Goal: Task Accomplishment & Management: Complete application form

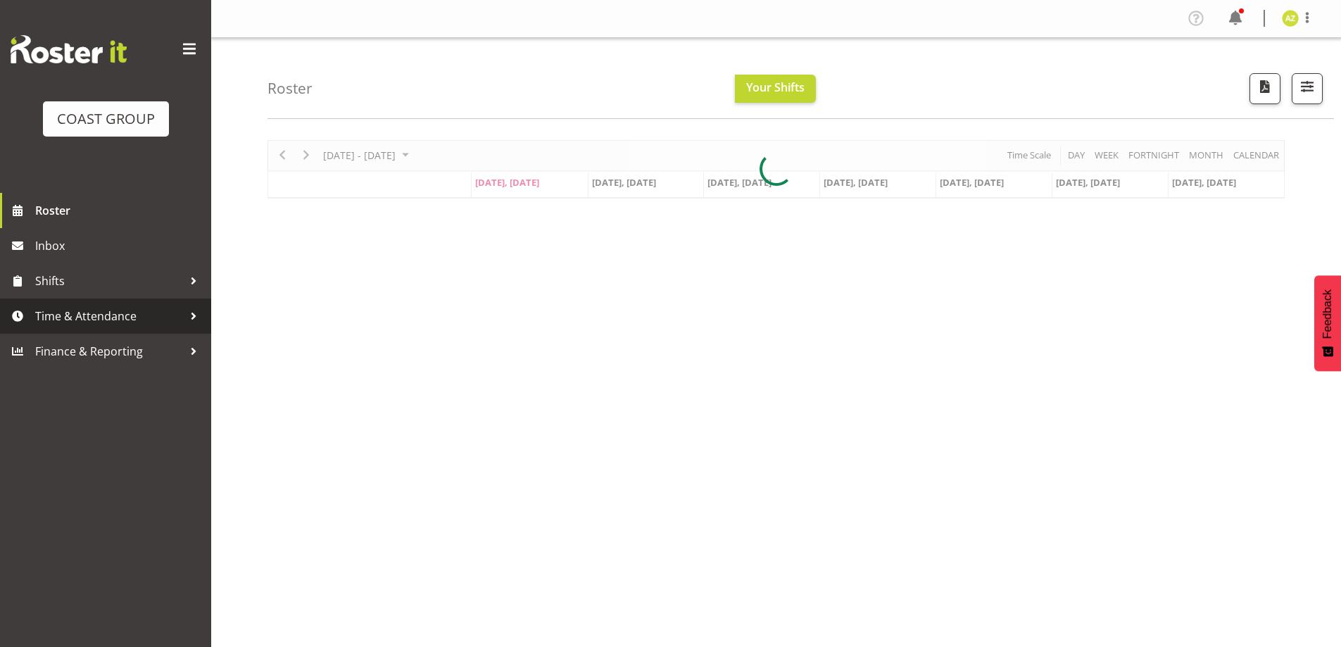
click at [71, 312] on span "Time & Attendance" at bounding box center [109, 316] width 148 height 21
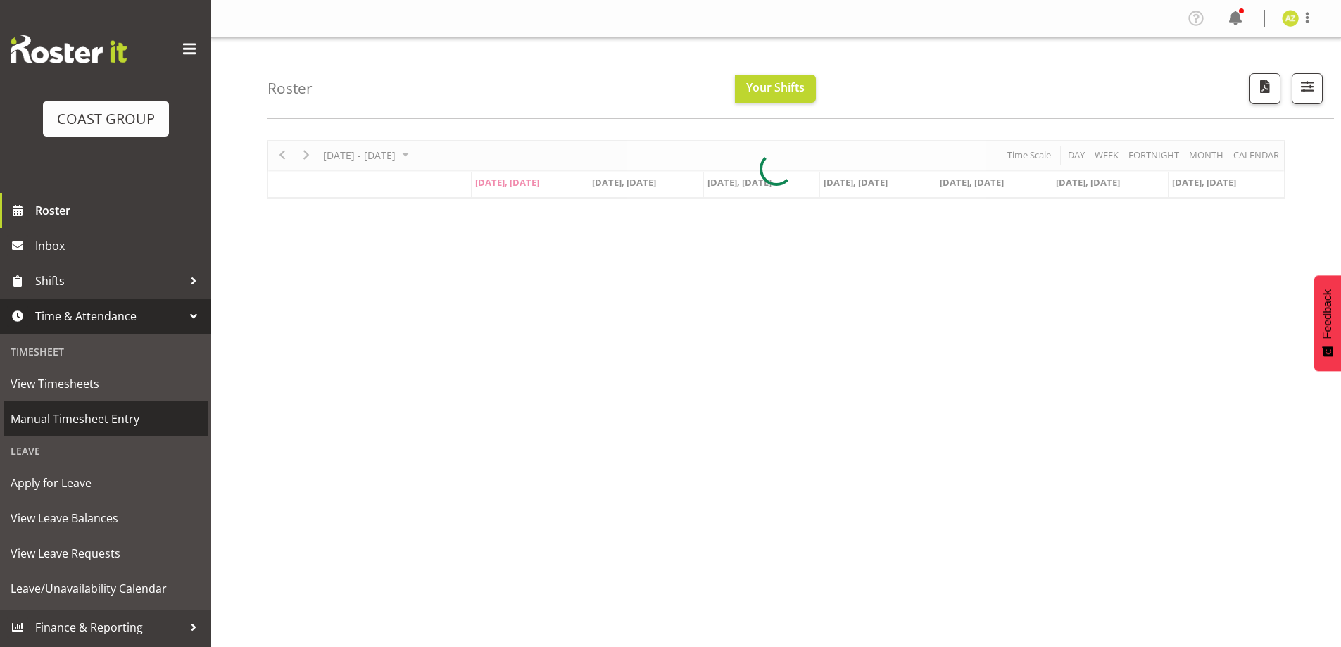
click at [80, 425] on span "Manual Timesheet Entry" at bounding box center [106, 418] width 190 height 21
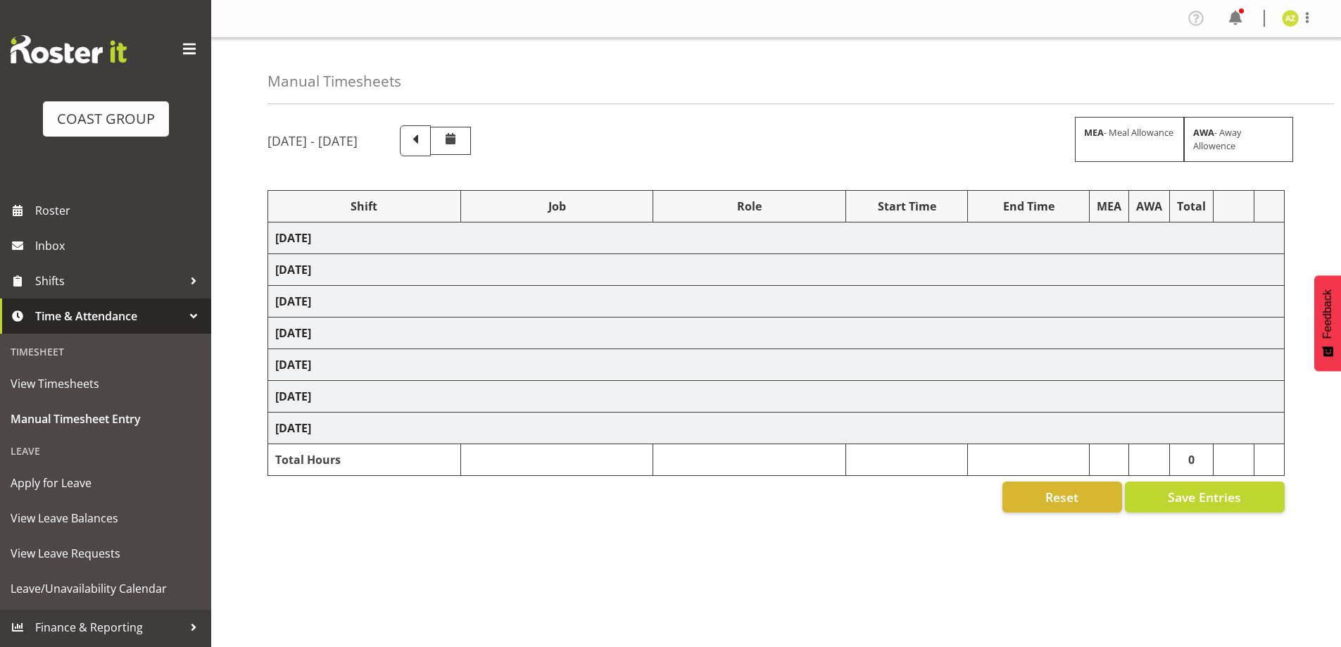
select select "47759"
select select "7032"
select select "47759"
select select "7032"
select select "8"
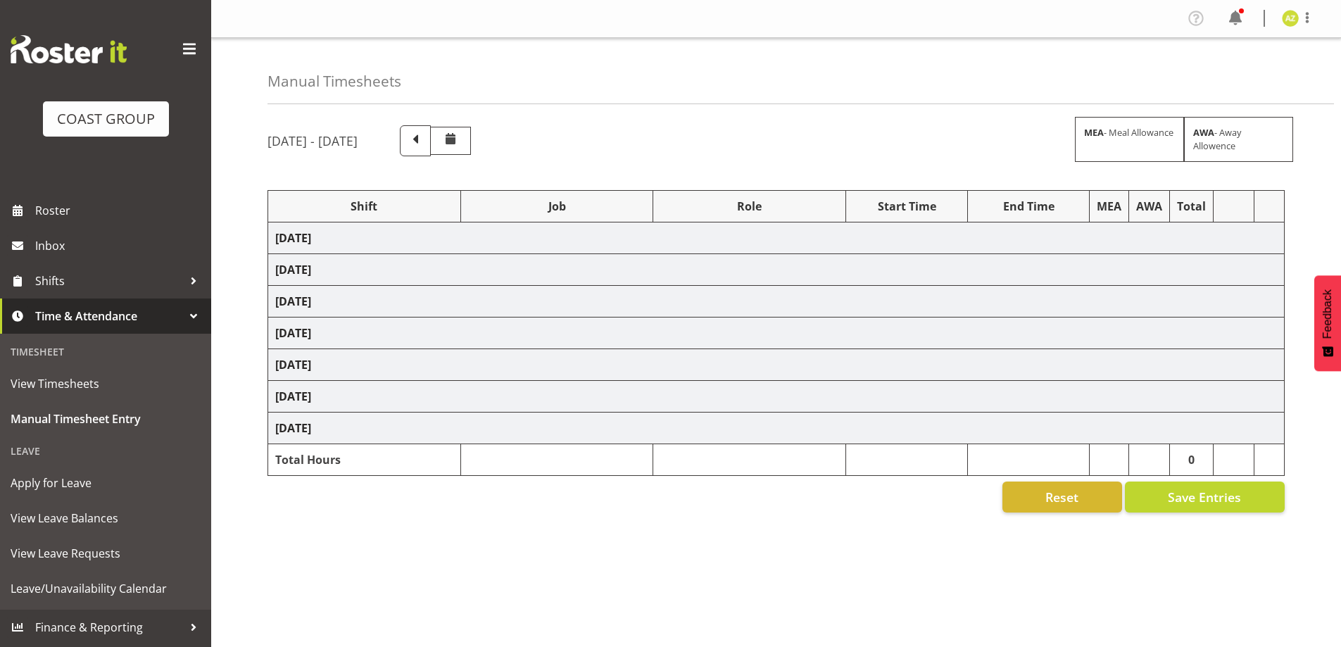
select select "47759"
select select "7032"
select select "47759"
select select "7032"
select select "47759"
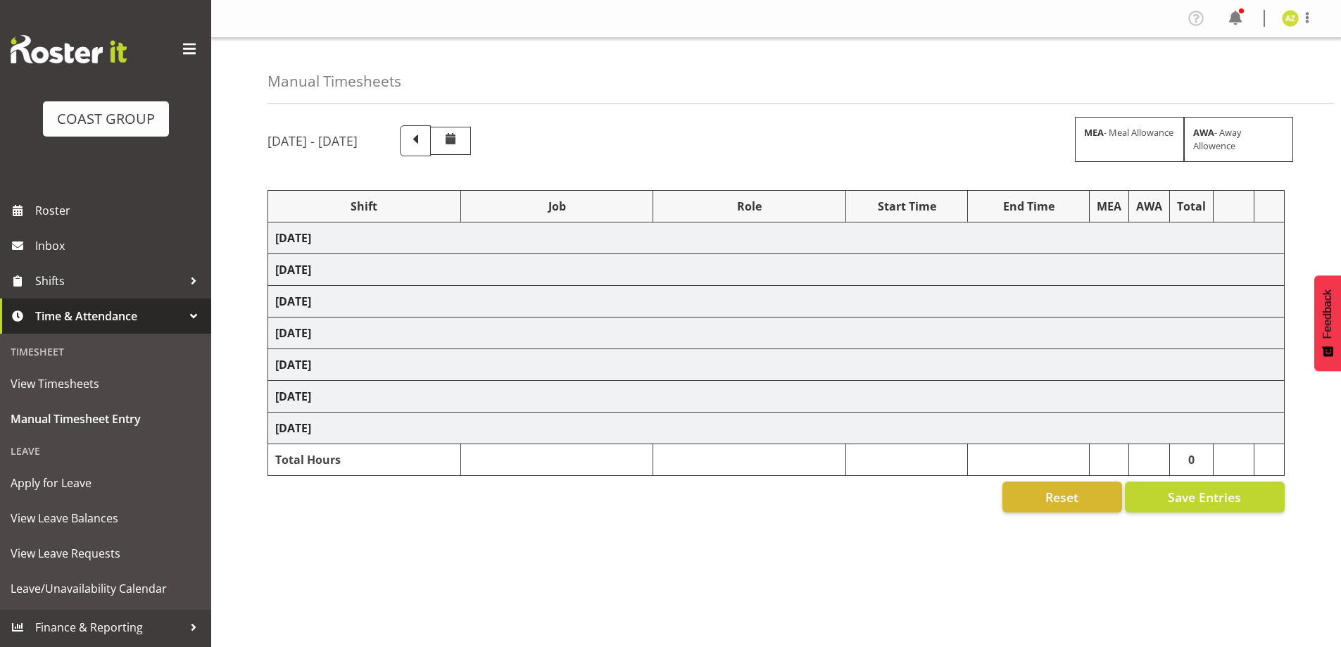
select select "7032"
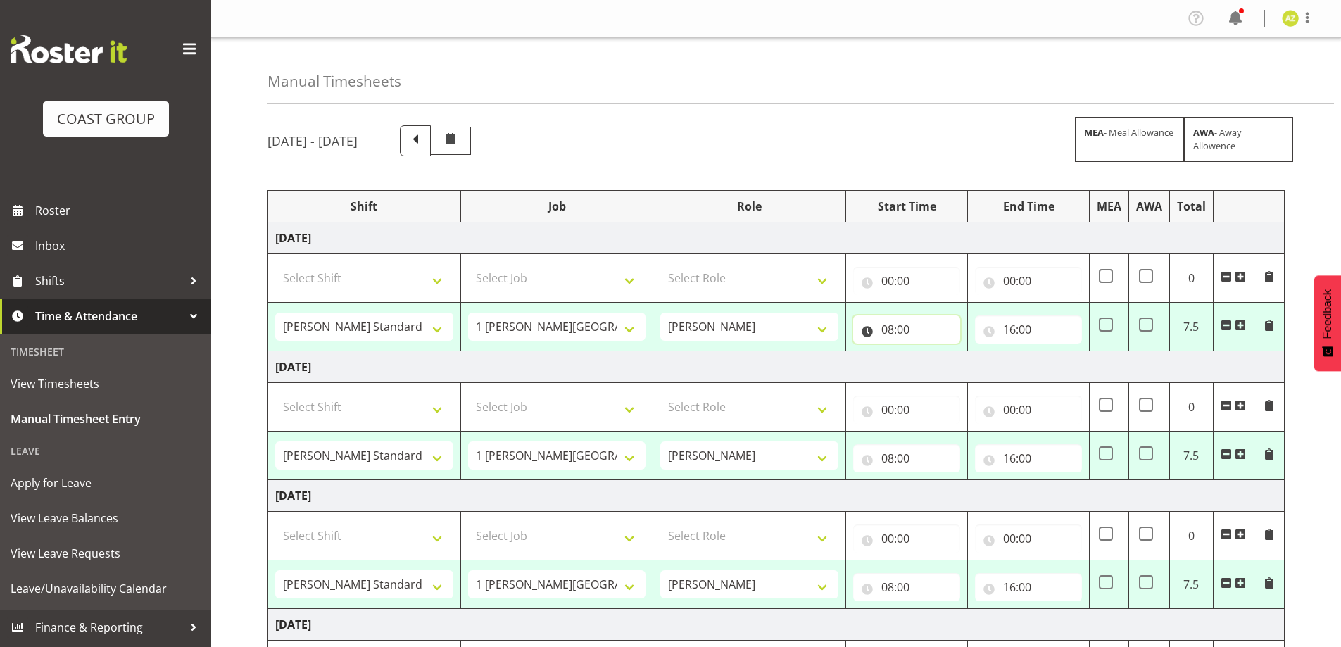
click at [874, 323] on input "08:00" at bounding box center [906, 329] width 107 height 28
click at [941, 363] on select "00 01 02 03 04 05 06 07 08 09 10 11 12 13 14 15 16 17 18 19 20 21 22 23" at bounding box center [950, 366] width 32 height 28
select select "7"
click at [934, 352] on select "00 01 02 03 04 05 06 07 08 09 10 11 12 13 14 15 16 17 18 19 20 21 22 23" at bounding box center [950, 366] width 32 height 28
type input "07:00"
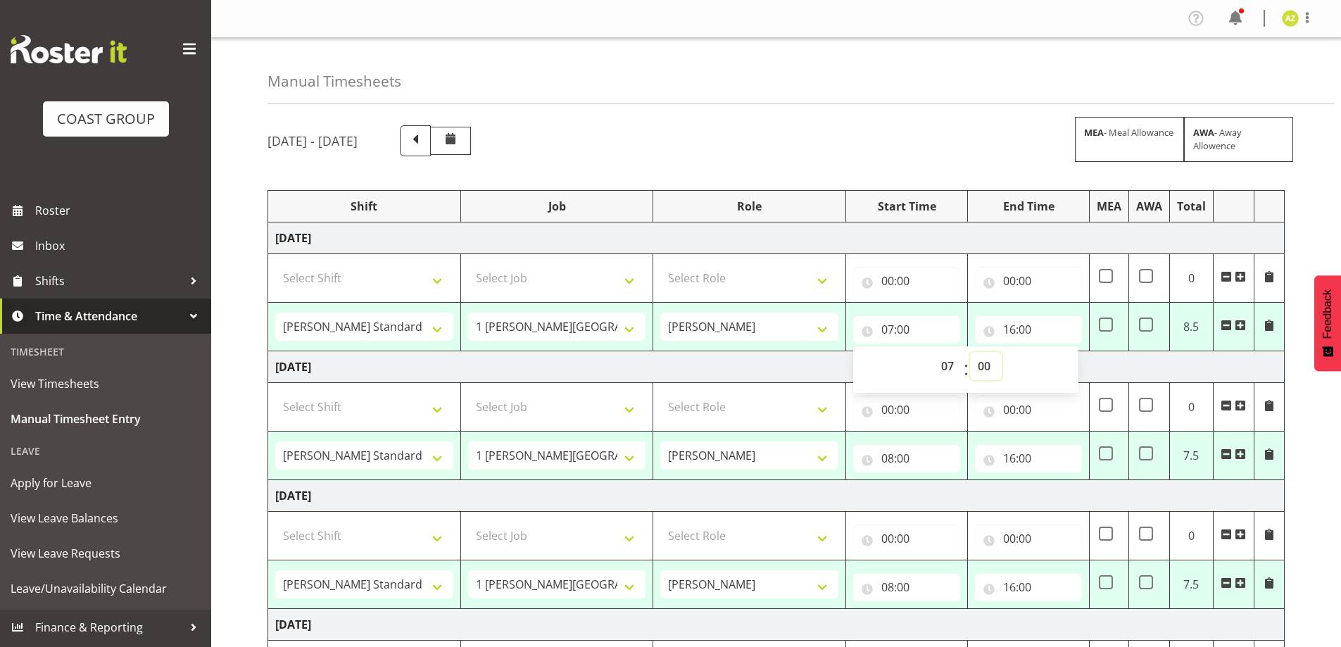
click at [985, 364] on select "00 01 02 03 04 05 06 07 08 09 10 11 12 13 14 15 16 17 18 19 20 21 22 23 24 25 2…" at bounding box center [986, 366] width 32 height 28
select select "30"
click at [970, 352] on select "00 01 02 03 04 05 06 07 08 09 10 11 12 13 14 15 16 17 18 19 20 21 22 23 24 25 2…" at bounding box center [986, 366] width 32 height 28
type input "07:30"
click at [908, 464] on input "08:00" at bounding box center [906, 458] width 107 height 28
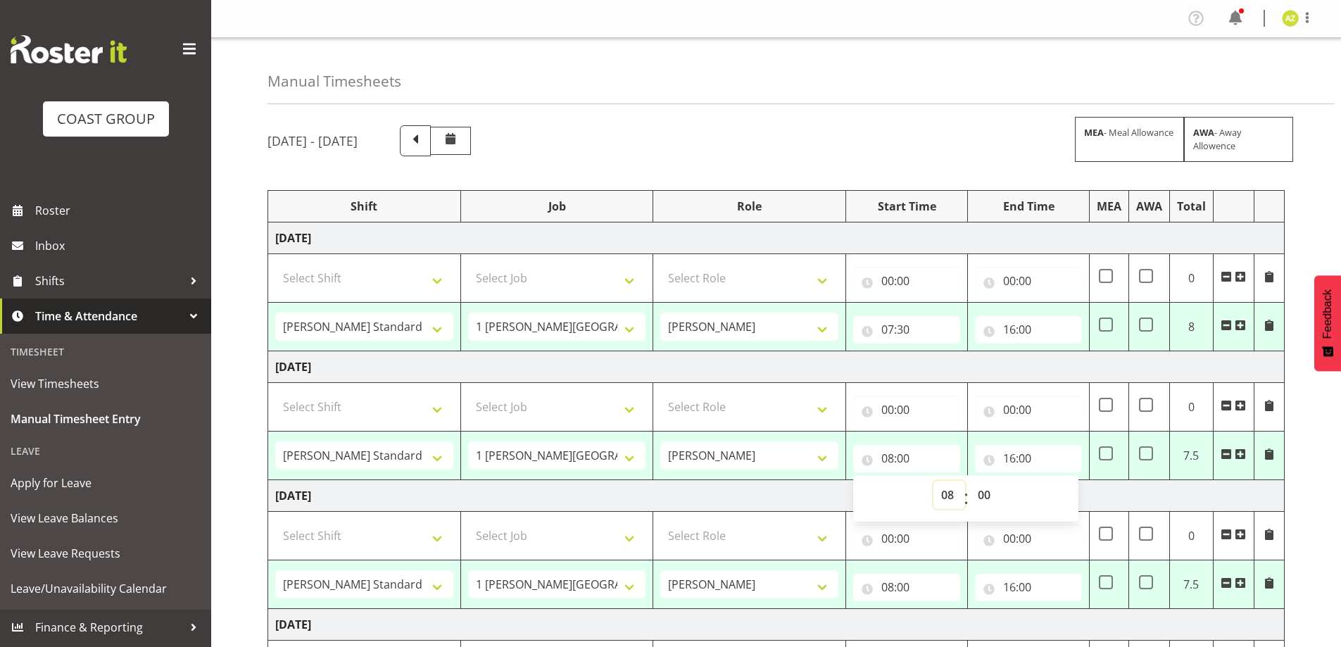
drag, startPoint x: 950, startPoint y: 495, endPoint x: 945, endPoint y: 482, distance: 13.9
click at [950, 495] on select "00 01 02 03 04 05 06 07 08 09 10 11 12 13 14 15 16 17 18 19 20 21 22 23" at bounding box center [950, 495] width 32 height 28
select select "7"
click at [934, 481] on select "00 01 02 03 04 05 06 07 08 09 10 11 12 13 14 15 16 17 18 19 20 21 22 23" at bounding box center [950, 495] width 32 height 28
type input "07:00"
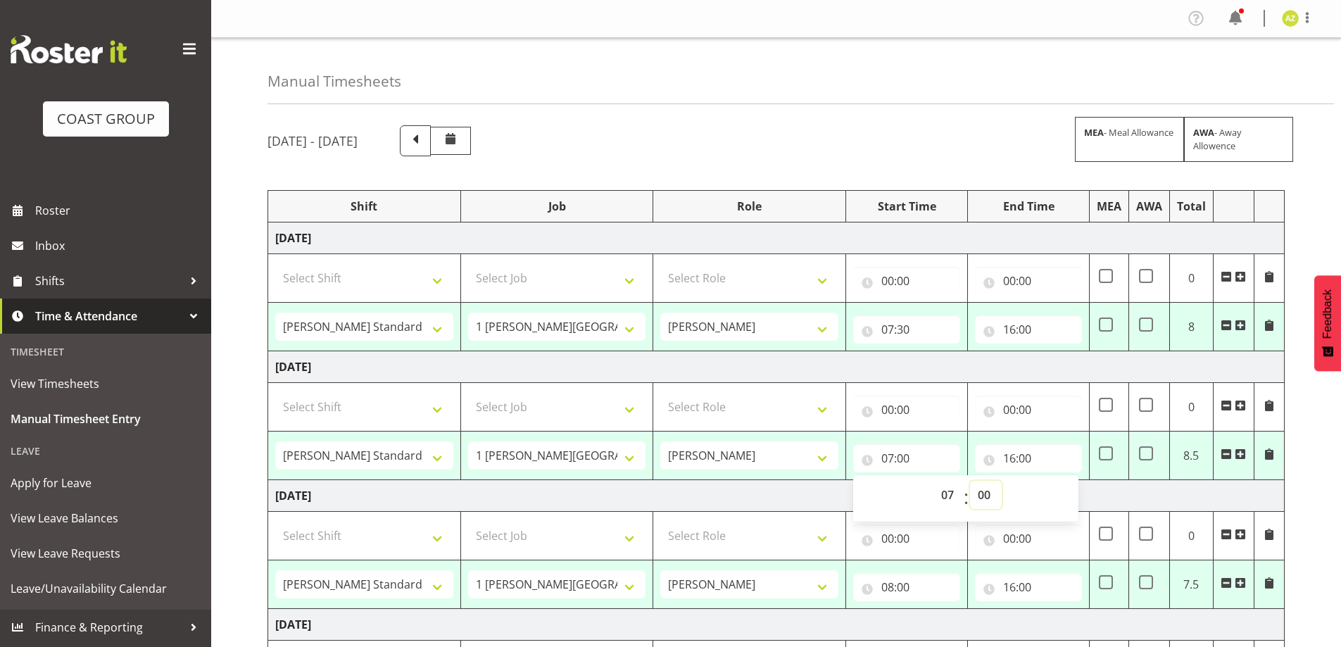
click at [980, 498] on select "00 01 02 03 04 05 06 07 08 09 10 11 12 13 14 15 16 17 18 19 20 21 22 23 24 25 2…" at bounding box center [986, 495] width 32 height 28
select select "30"
click at [970, 481] on select "00 01 02 03 04 05 06 07 08 09 10 11 12 13 14 15 16 17 18 19 20 21 22 23 24 25 2…" at bounding box center [986, 495] width 32 height 28
type input "07:30"
click at [934, 582] on input "08:00" at bounding box center [906, 587] width 107 height 28
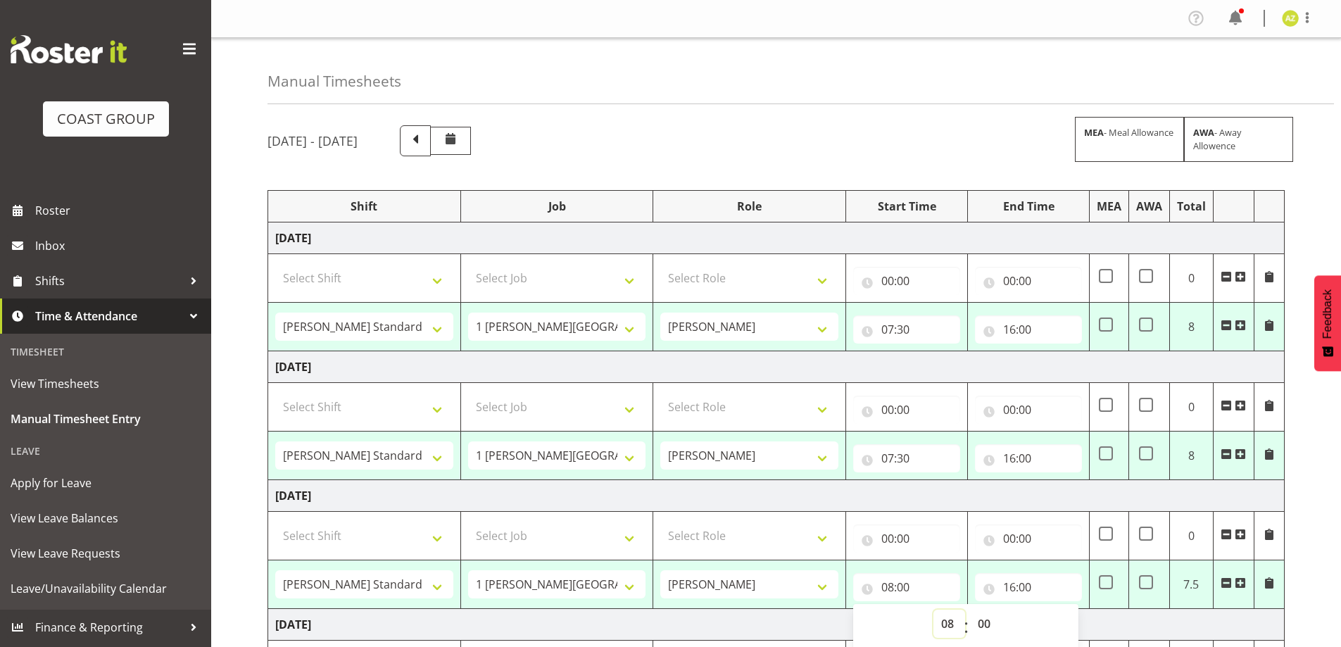
click at [950, 627] on select "00 01 02 03 04 05 06 07 08 09 10 11 12 13 14 15 16 17 18 19 20 21 22 23" at bounding box center [950, 624] width 32 height 28
select select "7"
click at [934, 610] on select "00 01 02 03 04 05 06 07 08 09 10 11 12 13 14 15 16 17 18 19 20 21 22 23" at bounding box center [950, 624] width 32 height 28
type input "07:00"
click at [1040, 586] on input "16:00" at bounding box center [1028, 587] width 107 height 28
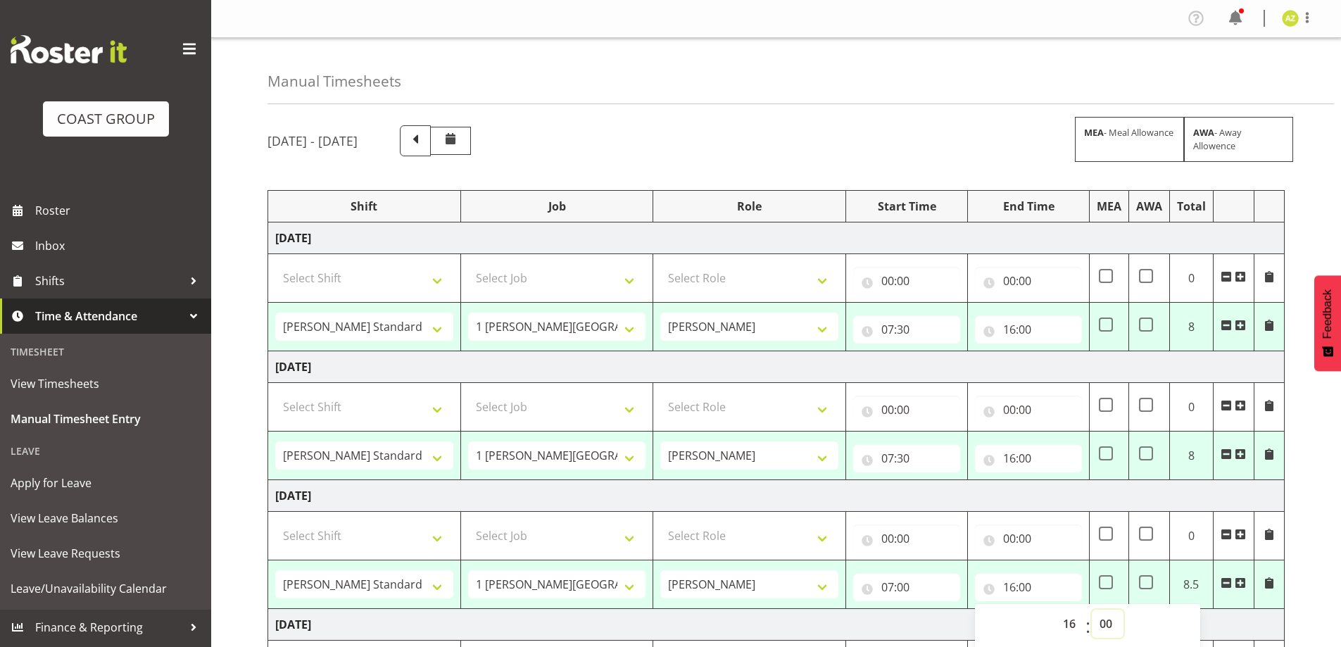
click at [1107, 624] on select "00 01 02 03 04 05 06 07 08 09 10 11 12 13 14 15 16 17 18 19 20 21 22 23 24 25 2…" at bounding box center [1108, 624] width 32 height 28
select select "30"
click at [1092, 610] on select "00 01 02 03 04 05 06 07 08 09 10 11 12 13 14 15 16 17 18 19 20 21 22 23 24 25 2…" at bounding box center [1108, 624] width 32 height 28
type input "16:30"
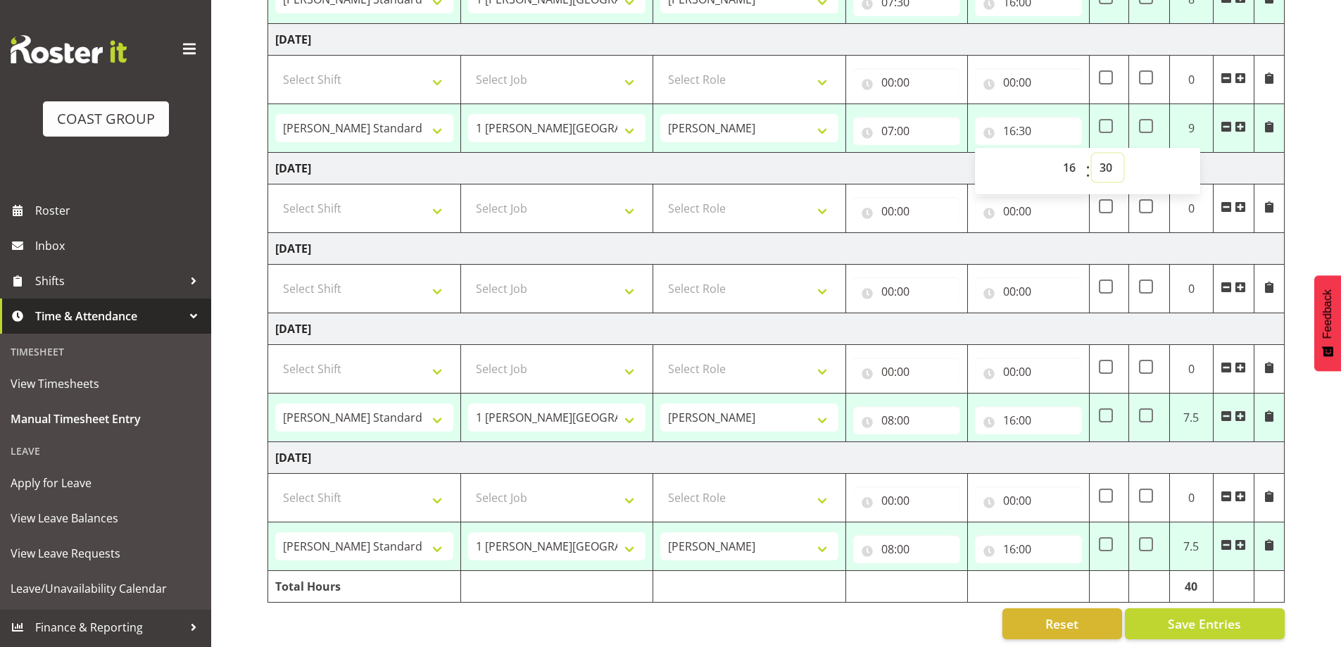
scroll to position [470, 0]
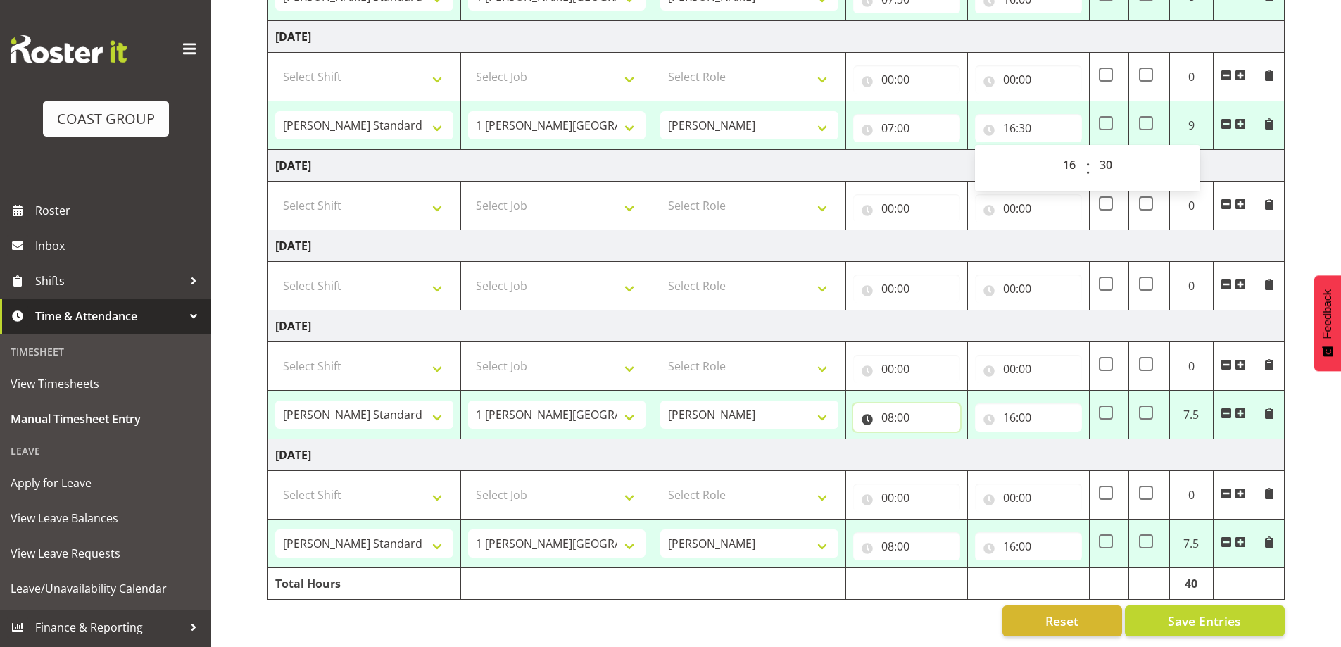
click at [909, 406] on input "08:00" at bounding box center [906, 417] width 107 height 28
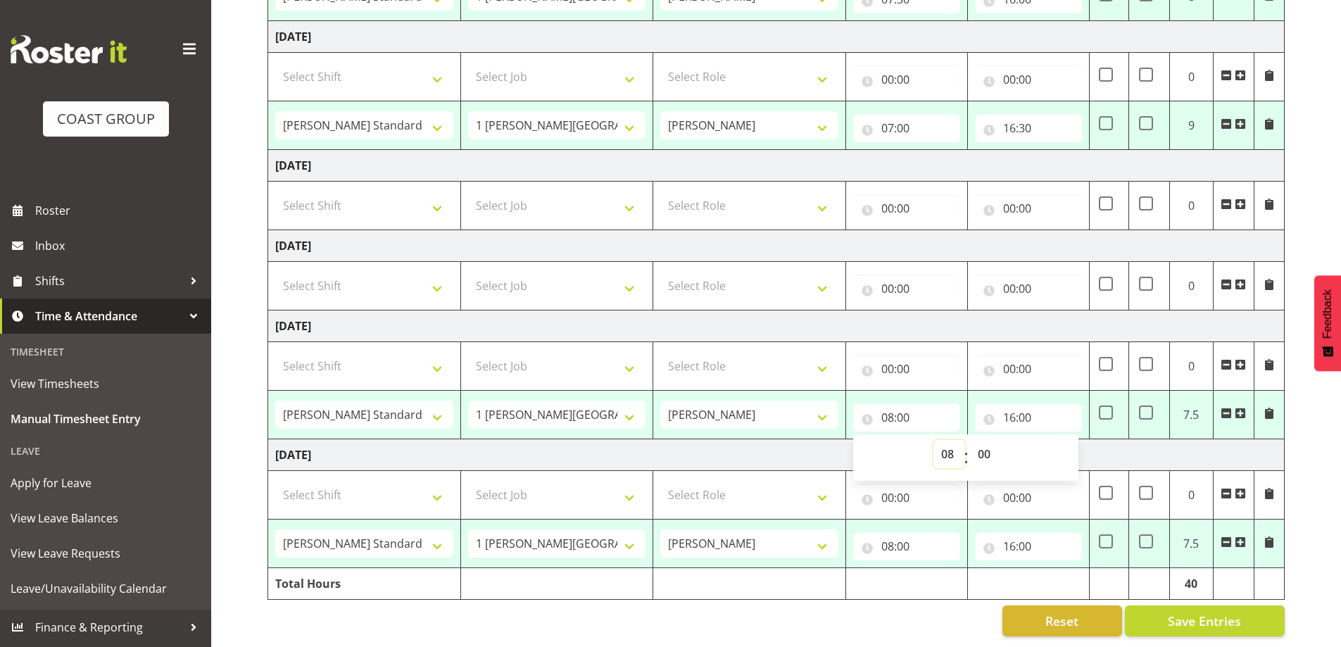
click at [951, 443] on select "00 01 02 03 04 05 06 07 08 09 10 11 12 13 14 15 16 17 18 19 20 21 22 23" at bounding box center [950, 454] width 32 height 28
select select "7"
click at [934, 440] on select "00 01 02 03 04 05 06 07 08 09 10 11 12 13 14 15 16 17 18 19 20 21 22 23" at bounding box center [950, 454] width 32 height 28
type input "07:00"
click at [919, 532] on input "08:00" at bounding box center [906, 546] width 107 height 28
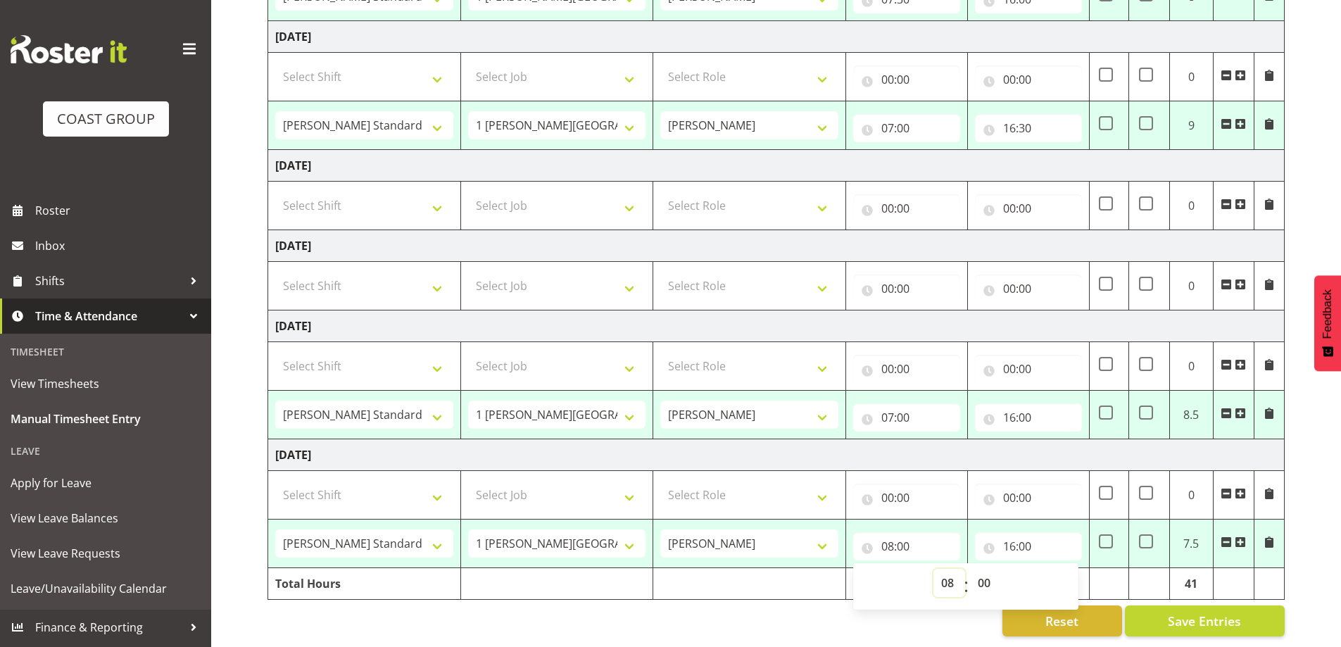
drag, startPoint x: 946, startPoint y: 574, endPoint x: 900, endPoint y: 567, distance: 47.0
click at [948, 569] on select "00 01 02 03 04 05 06 07 08 09 10 11 12 13 14 15 16 17 18 19 20 21 22 23" at bounding box center [950, 583] width 32 height 28
select select "7"
click at [934, 569] on select "00 01 02 03 04 05 06 07 08 09 10 11 12 13 14 15 16 17 18 19 20 21 22 23" at bounding box center [950, 583] width 32 height 28
type input "07:00"
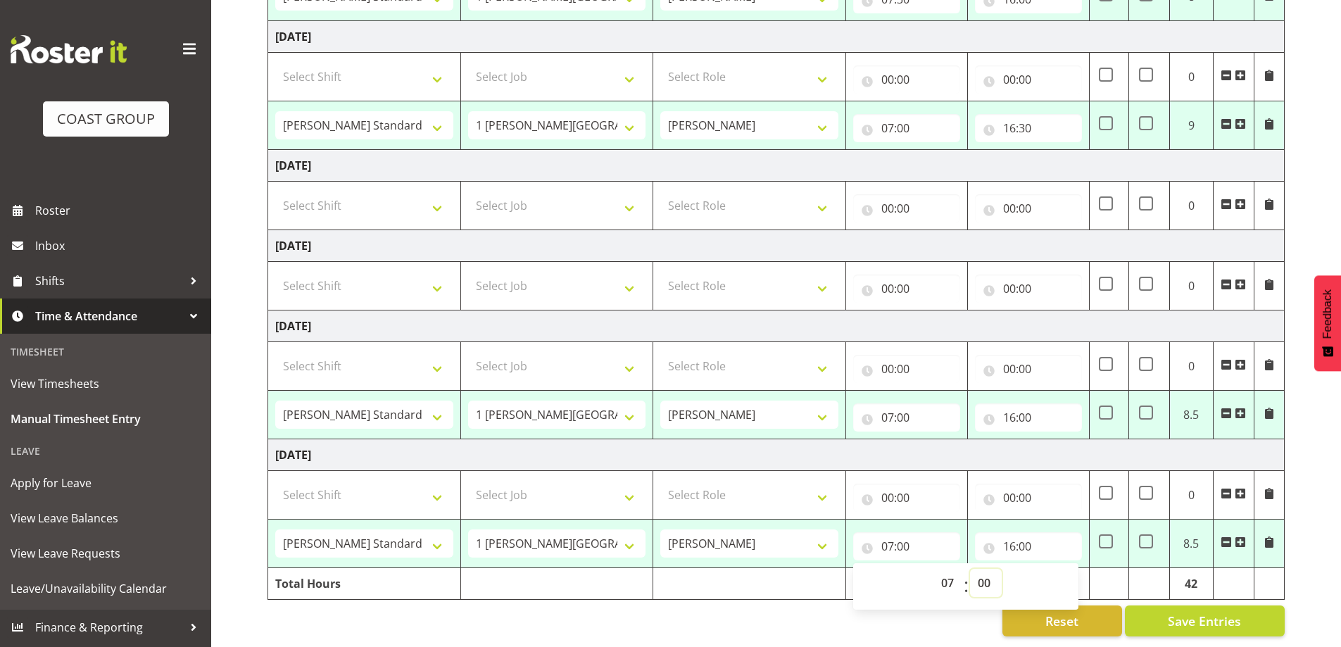
click at [984, 573] on select "00 01 02 03 04 05 06 07 08 09 10 11 12 13 14 15 16 17 18 19 20 21 22 23 24 25 2…" at bounding box center [986, 583] width 32 height 28
select select "30"
click at [970, 569] on select "00 01 02 03 04 05 06 07 08 09 10 11 12 13 14 15 16 17 18 19 20 21 22 23 24 25 2…" at bounding box center [986, 583] width 32 height 28
type input "07:30"
click at [1214, 612] on span "Save Entries" at bounding box center [1204, 621] width 73 height 18
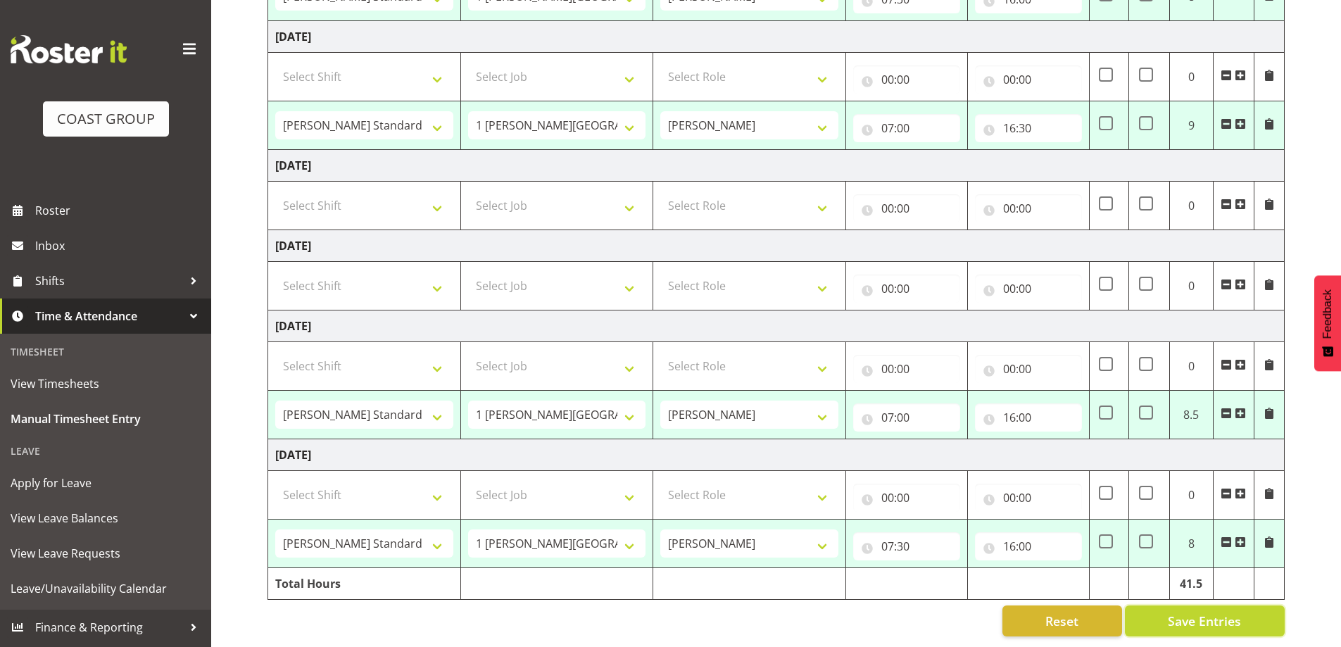
select select "47759"
select select "7032"
type input "07:30"
type input "16:00"
select select "47759"
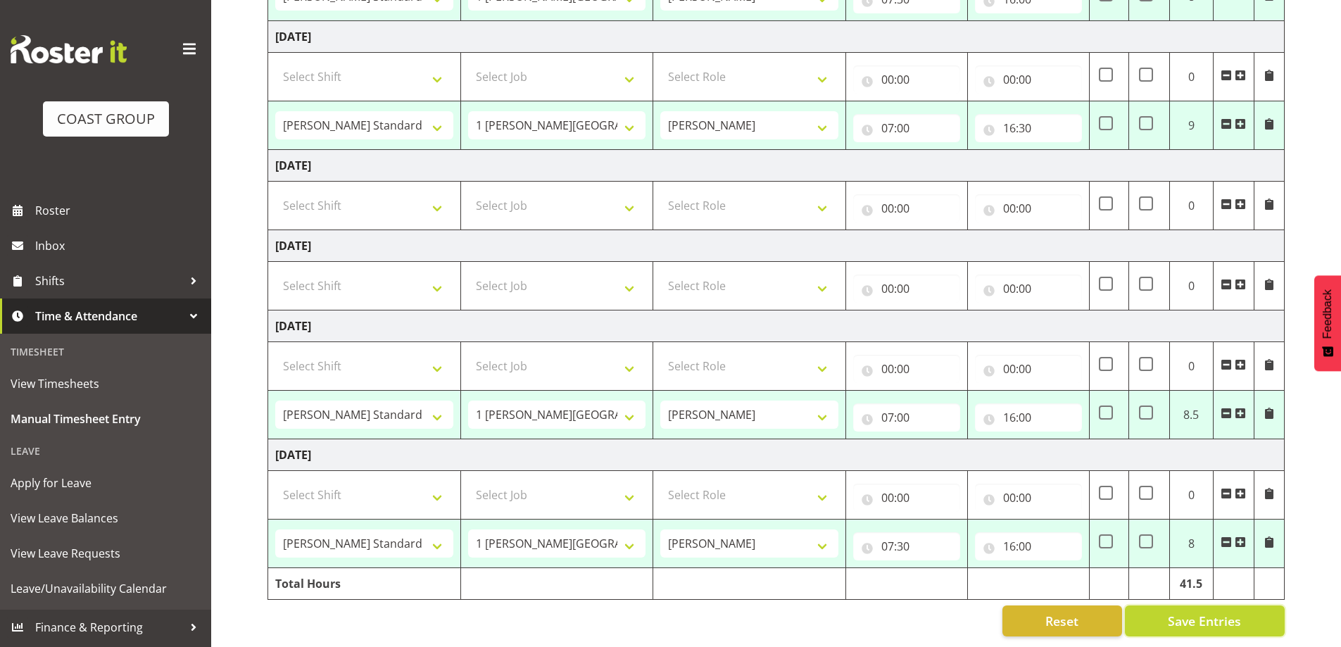
select select "7032"
type input "07:30"
type input "16:00"
select select "47759"
select select "7032"
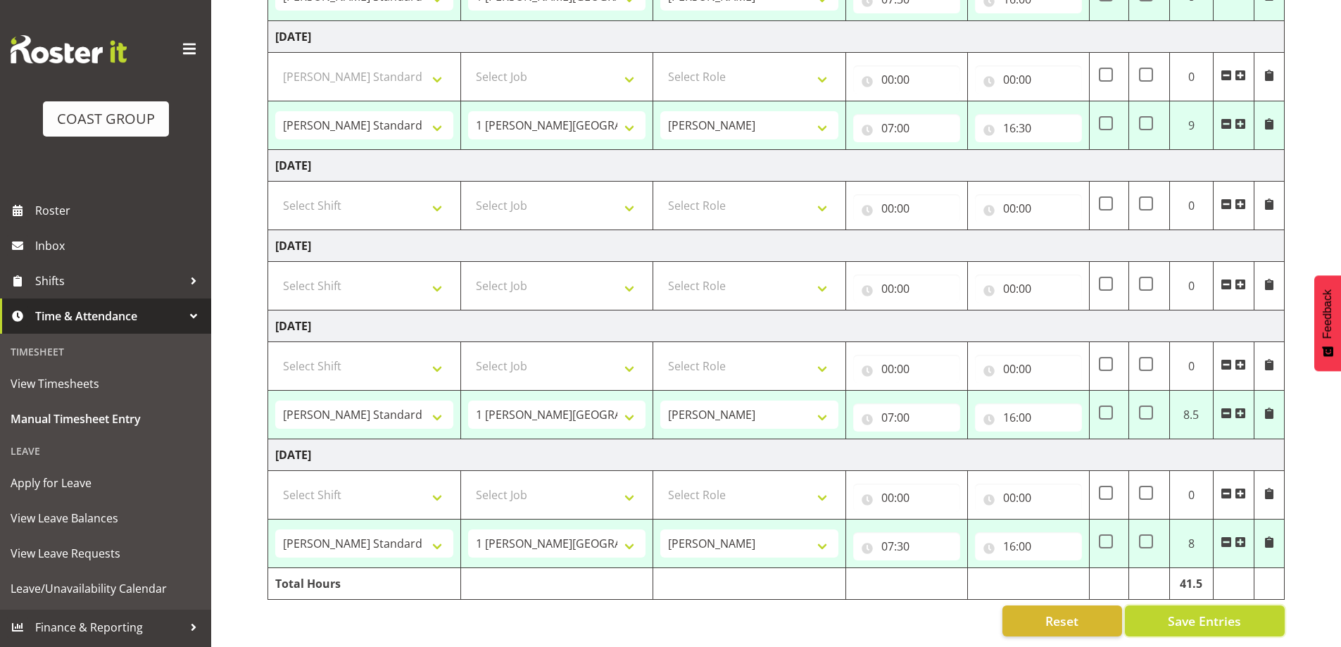
type input "07:00"
type input "16:30"
select select "47759"
select select "7032"
type input "07:00"
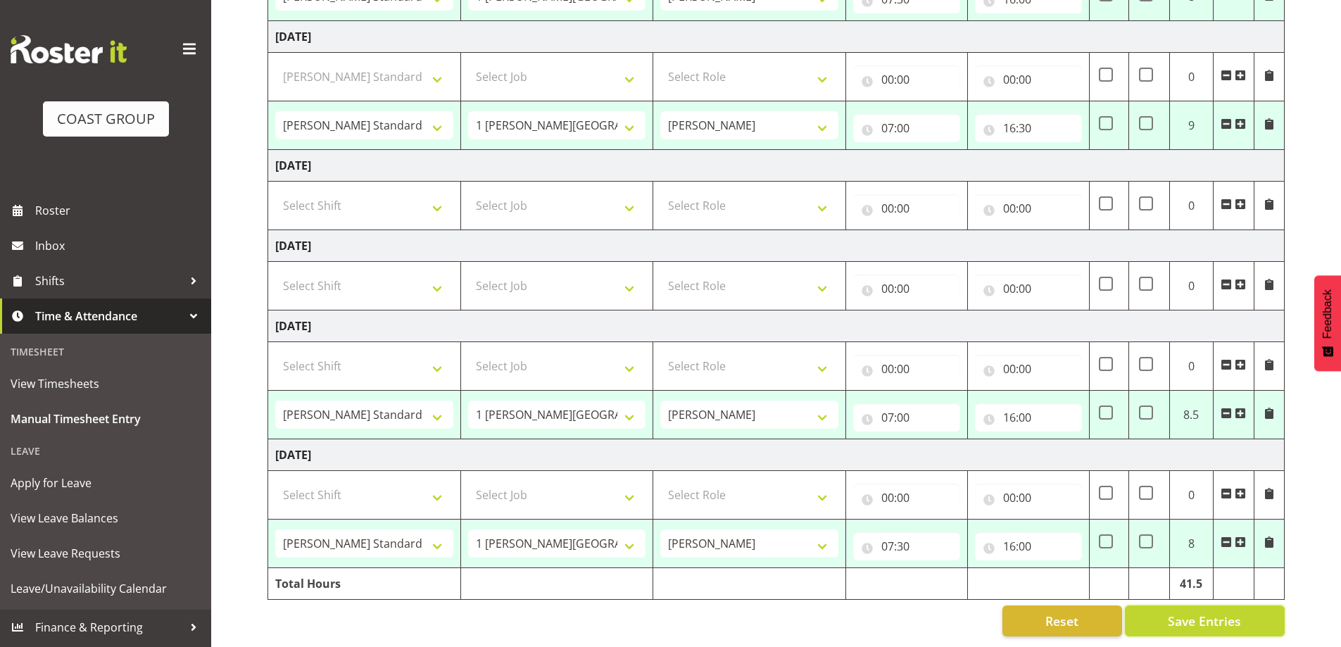
type input "16:00"
select select "47759"
select select "7032"
type input "07:30"
type input "16:00"
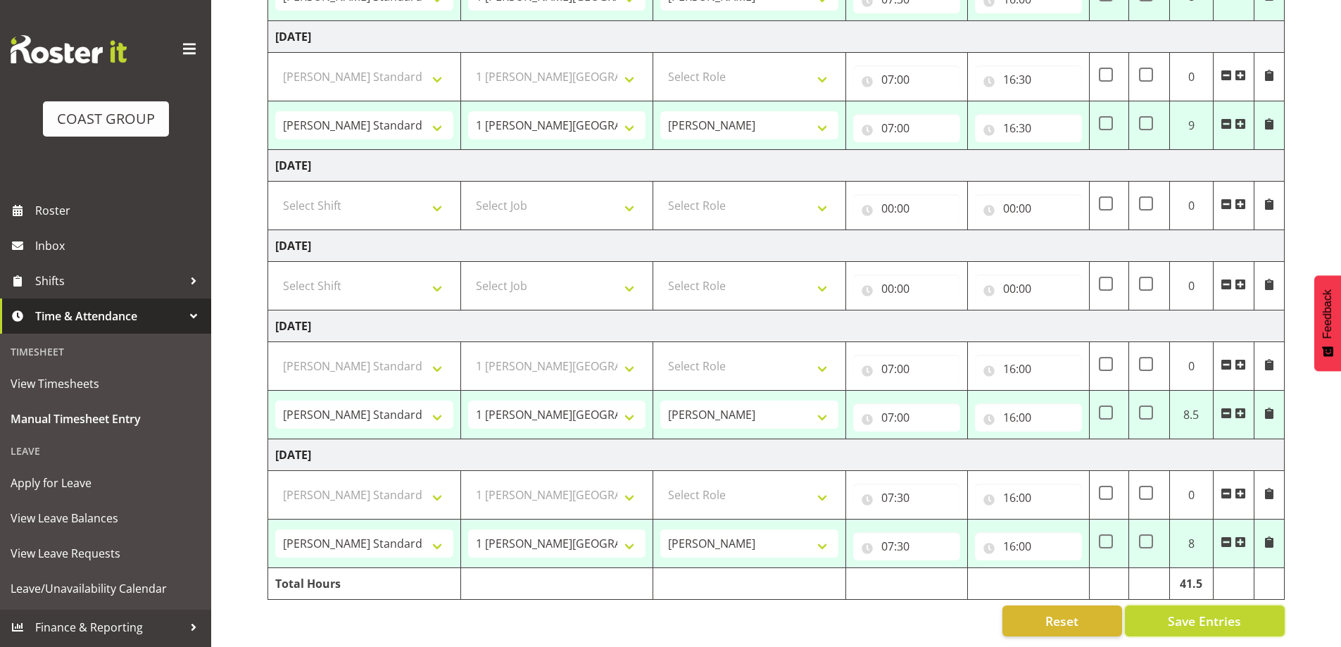
select select "47759"
select select "7032"
select select "47759"
select select "7032"
select select "47759"
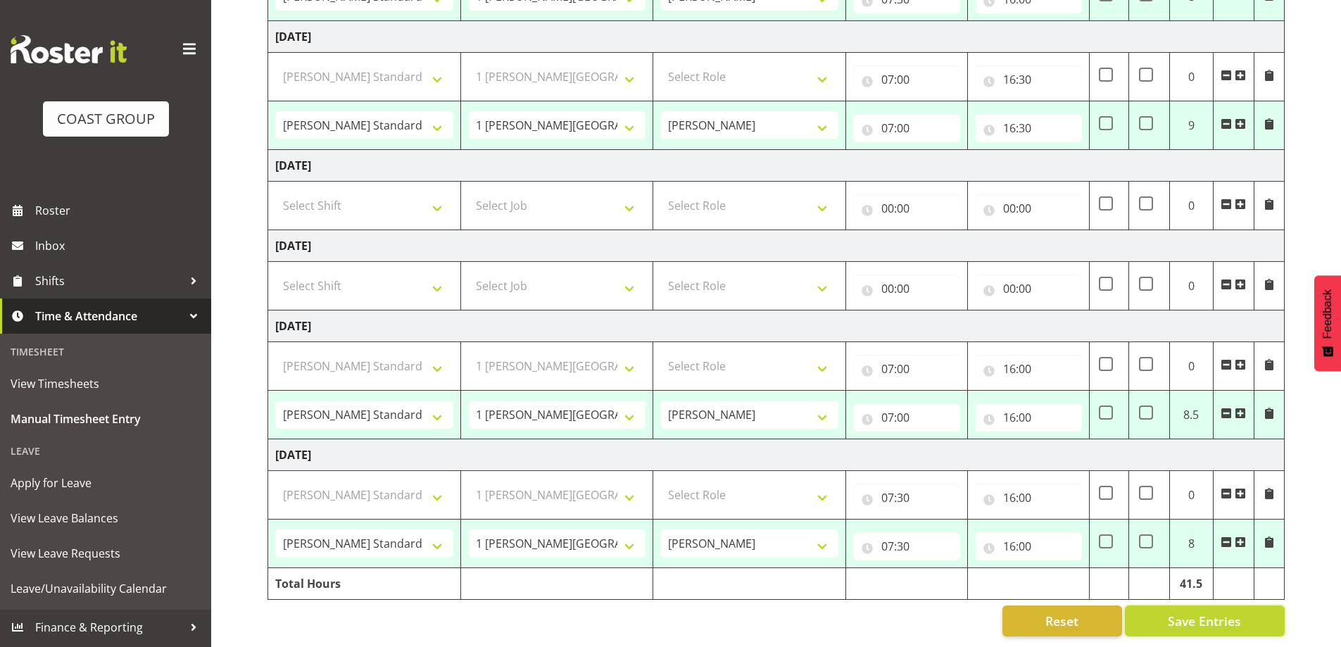
select select "7032"
select select "47759"
select select "7032"
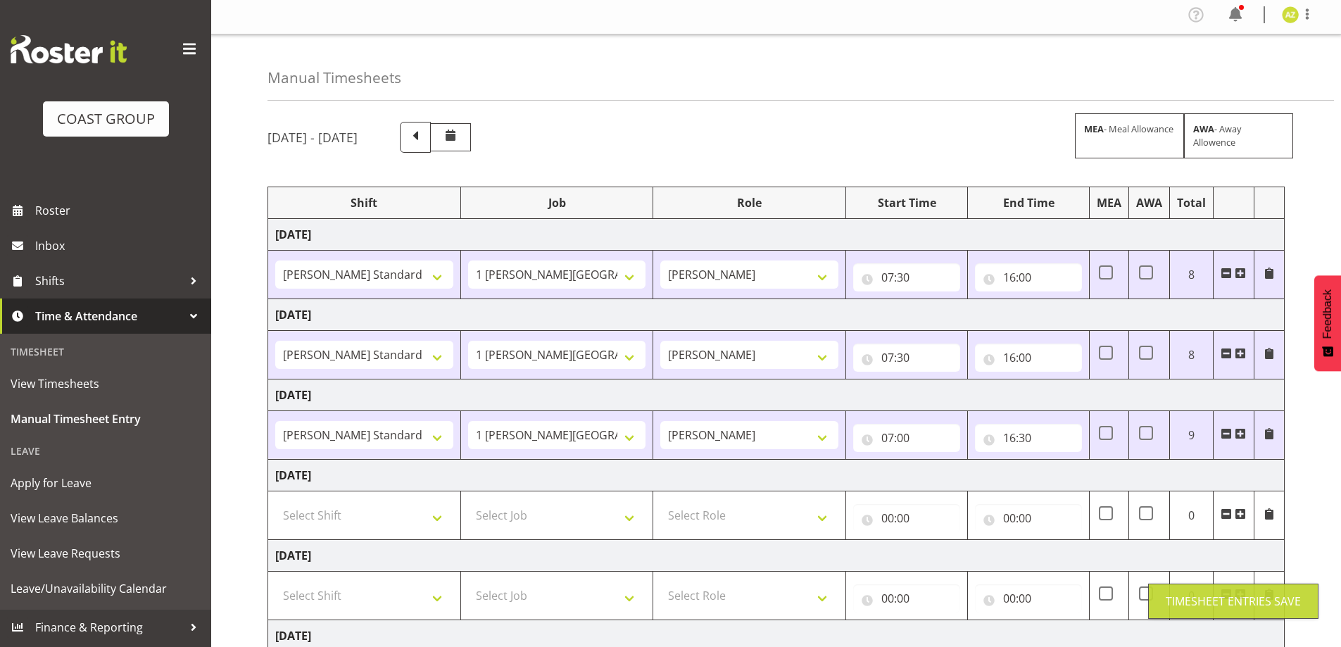
scroll to position [0, 0]
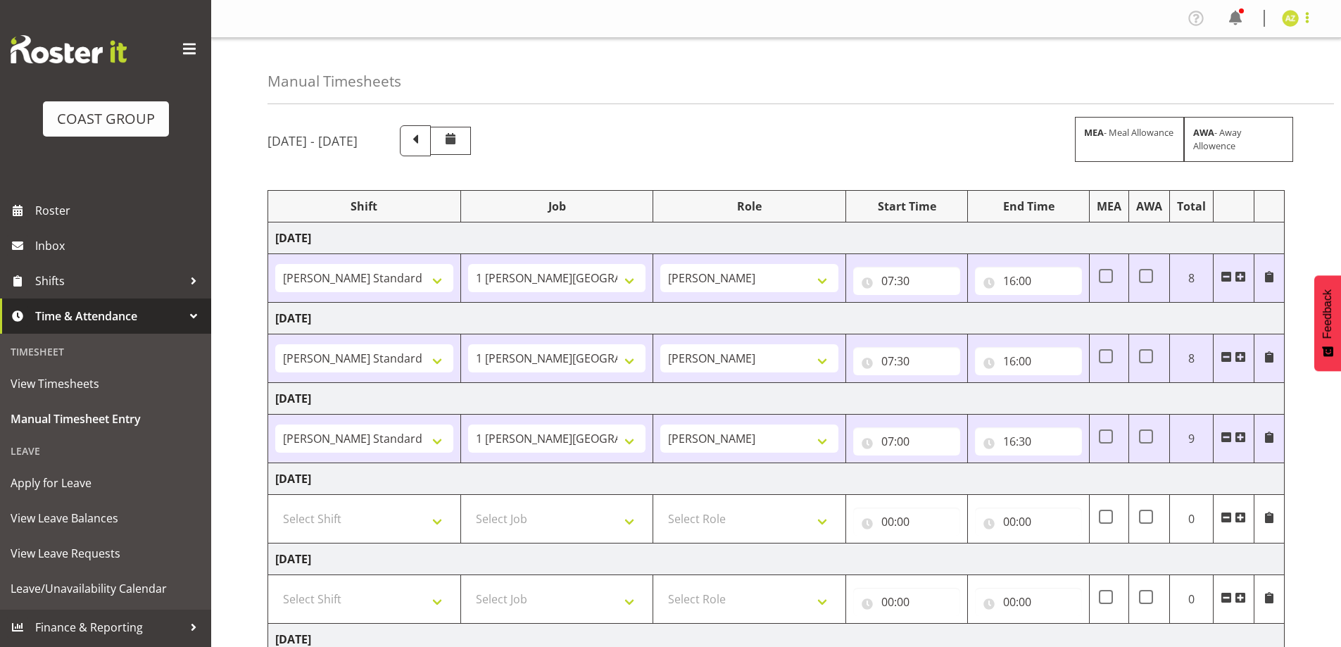
click at [1307, 13] on span at bounding box center [1307, 17] width 17 height 17
click at [1279, 76] on link "Log Out" at bounding box center [1248, 73] width 135 height 25
